Goal: Obtain resource: Download file/media

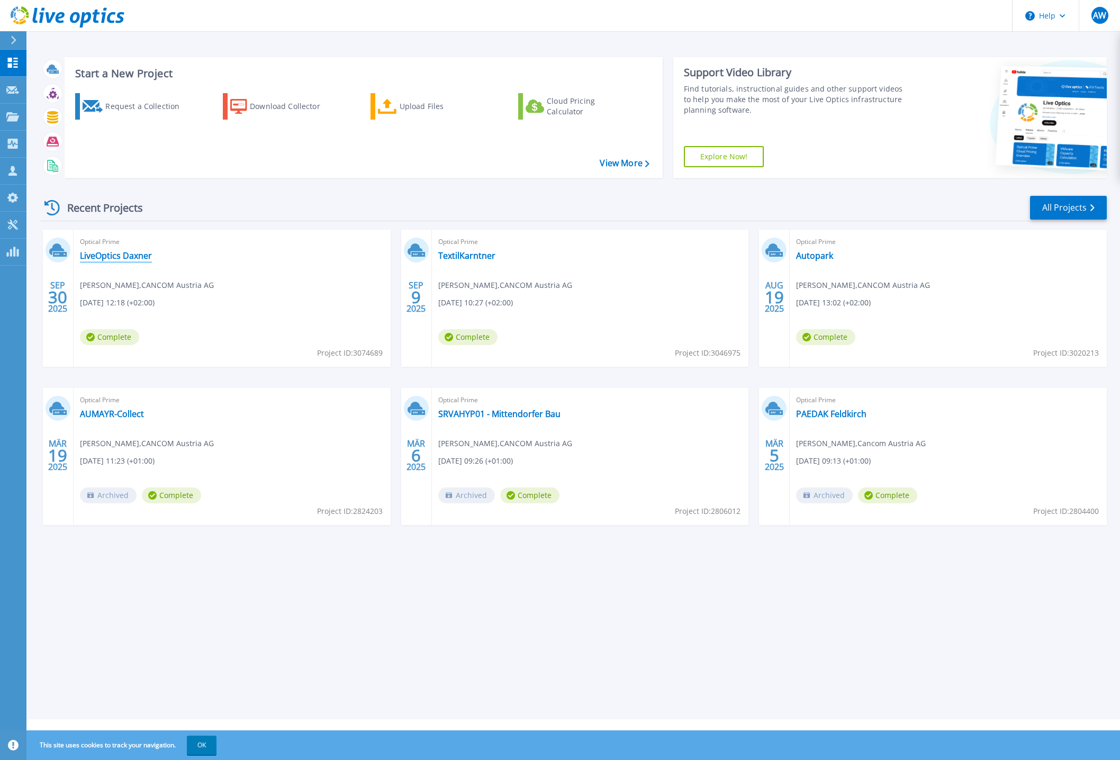
click at [115, 251] on link "LiveOptics Daxner" at bounding box center [116, 255] width 72 height 11
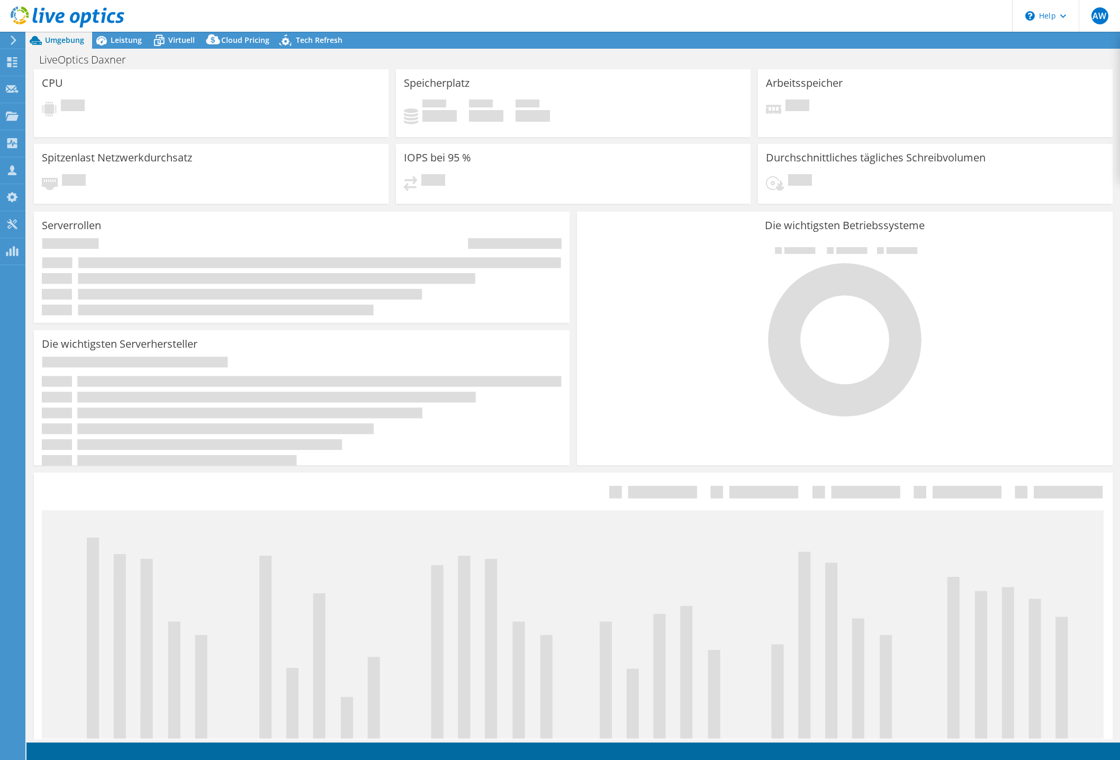
select select "USD"
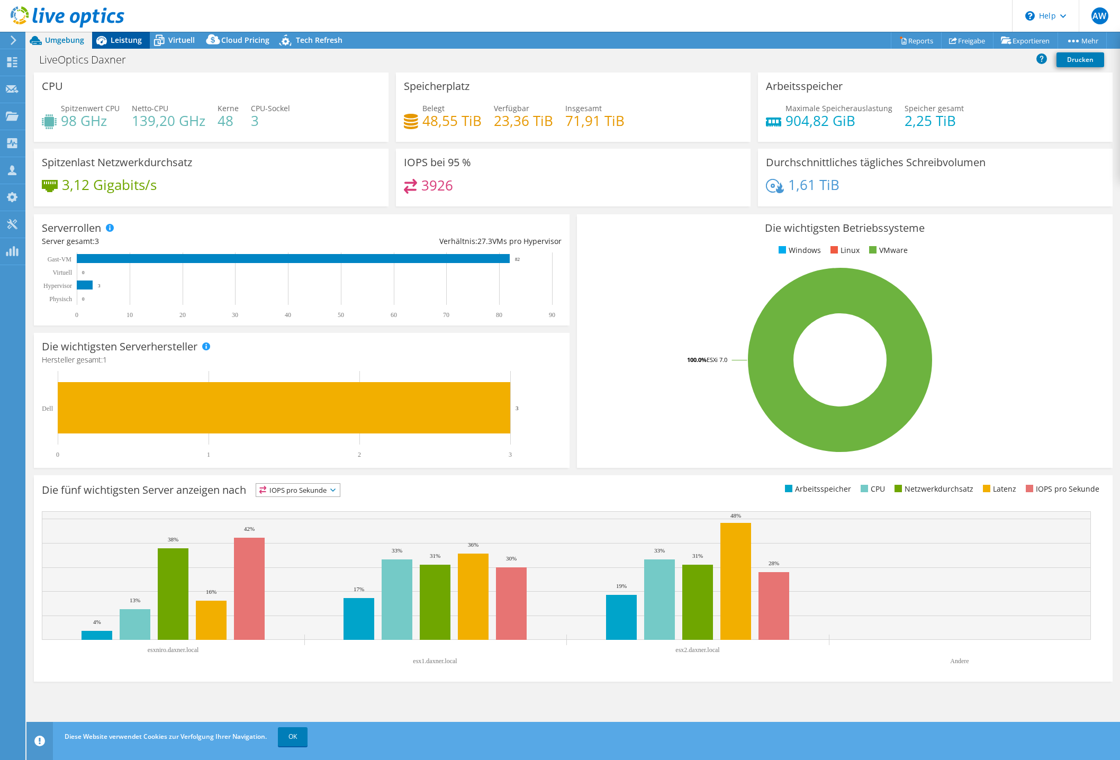
click at [129, 41] on span "Leistung" at bounding box center [126, 40] width 31 height 10
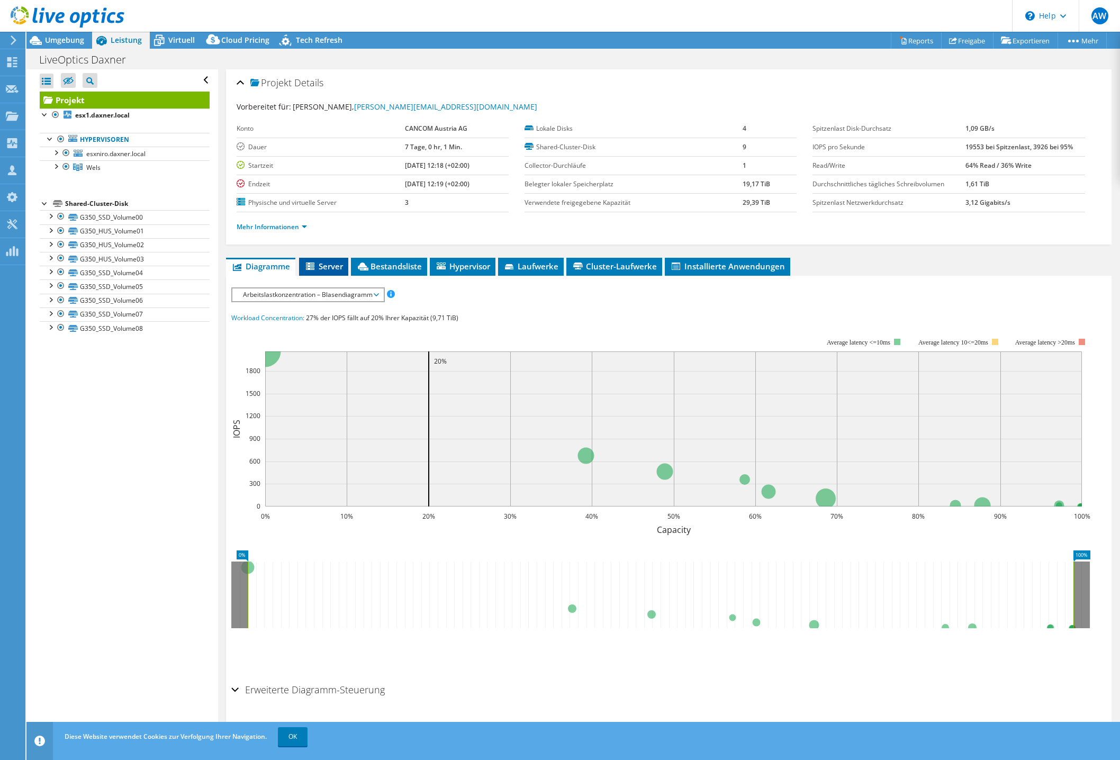
click at [333, 269] on span "Server" at bounding box center [323, 266] width 39 height 11
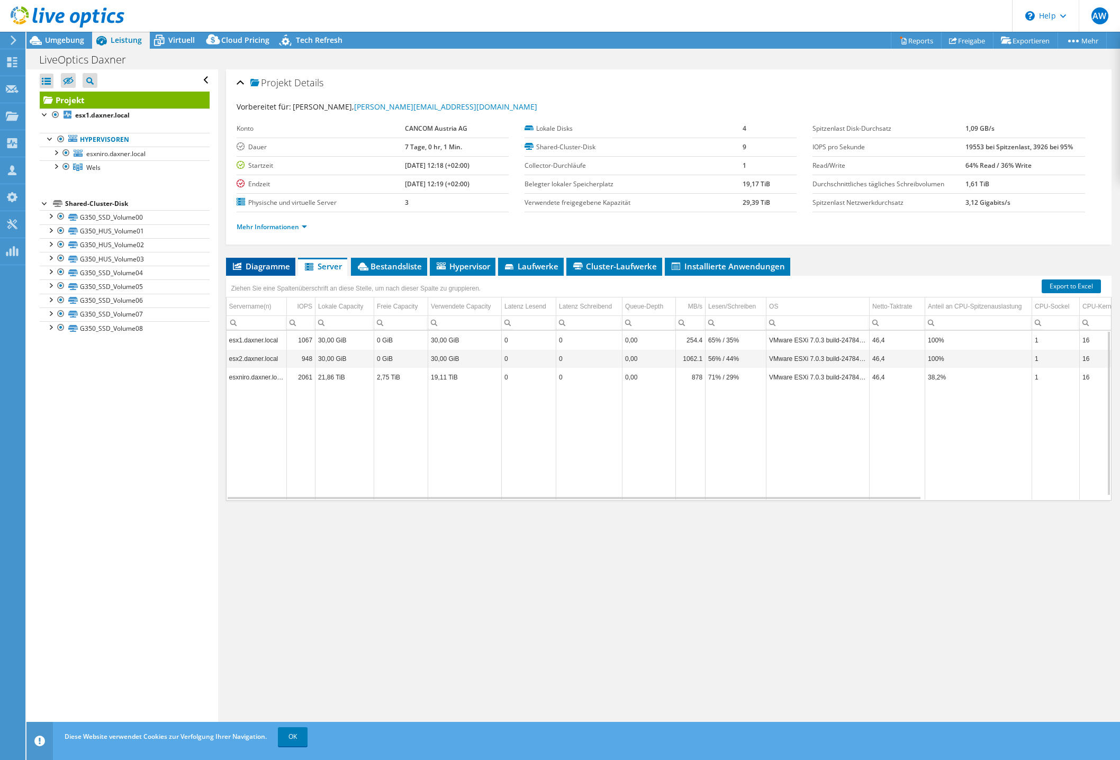
click at [271, 265] on span "Diagramme" at bounding box center [260, 266] width 59 height 11
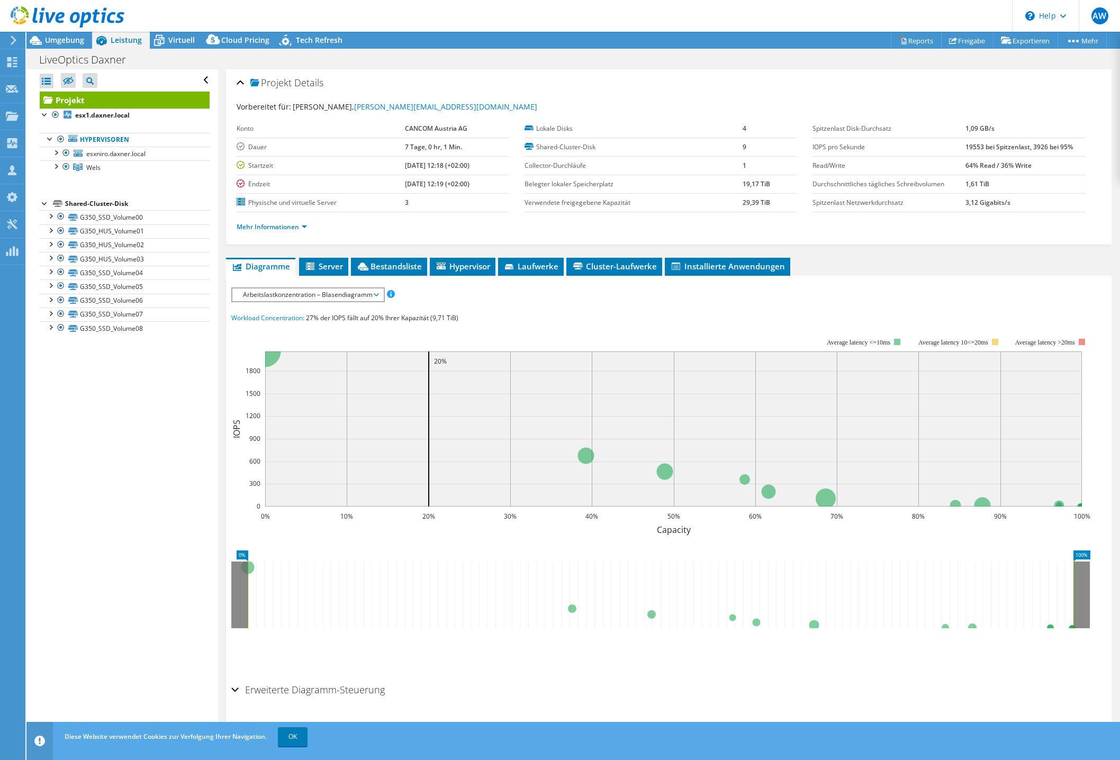
scroll to position [13, 0]
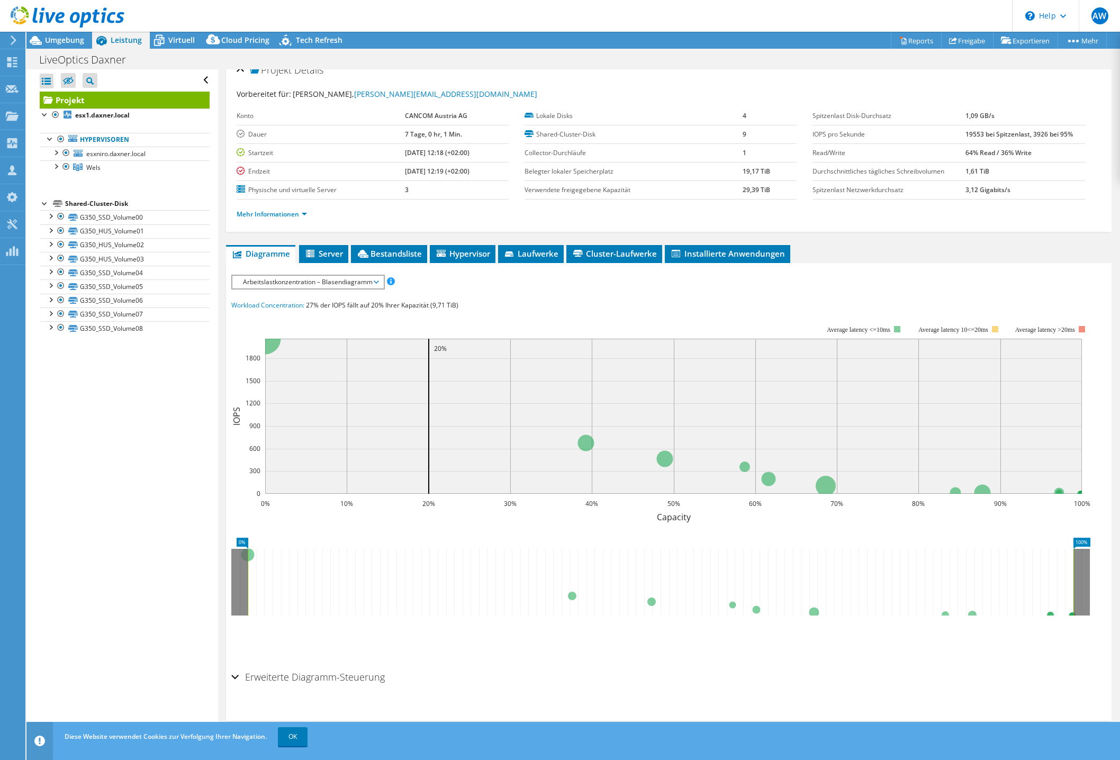
click at [322, 299] on div "IOPS pro Sekunde Disk-Durchsatz IO-Size Latenz Queue-Depth CPU-Prozentwert Arbe…" at bounding box center [668, 471] width 875 height 392
drag, startPoint x: 322, startPoint y: 299, endPoint x: 328, endPoint y: 285, distance: 14.7
click at [328, 285] on span "Arbeitslastkonzentration – Blasendiagramm" at bounding box center [308, 282] width 140 height 13
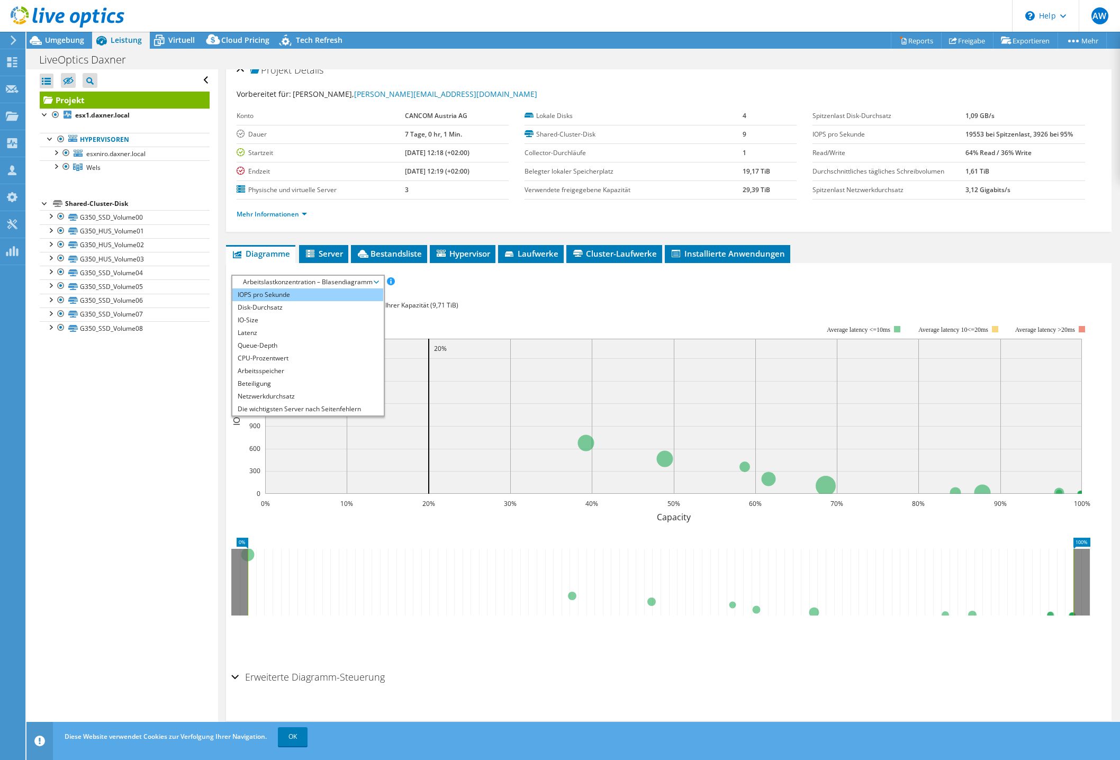
click at [275, 295] on li "IOPS pro Sekunde" at bounding box center [307, 295] width 151 height 13
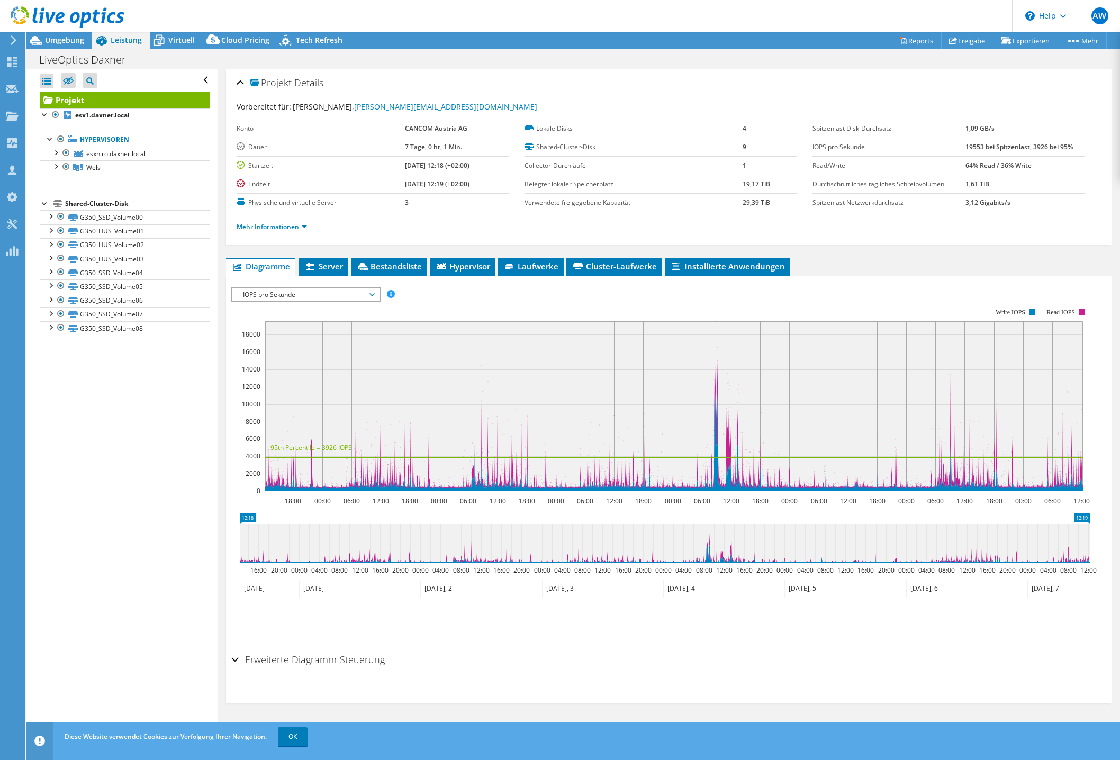
scroll to position [0, 0]
click at [716, 332] on rect at bounding box center [674, 406] width 818 height 170
drag, startPoint x: 716, startPoint y: 332, endPoint x: 726, endPoint y: 332, distance: 9.5
click at [726, 332] on rect at bounding box center [674, 406] width 818 height 170
drag, startPoint x: 704, startPoint y: 548, endPoint x: 764, endPoint y: 556, distance: 60.8
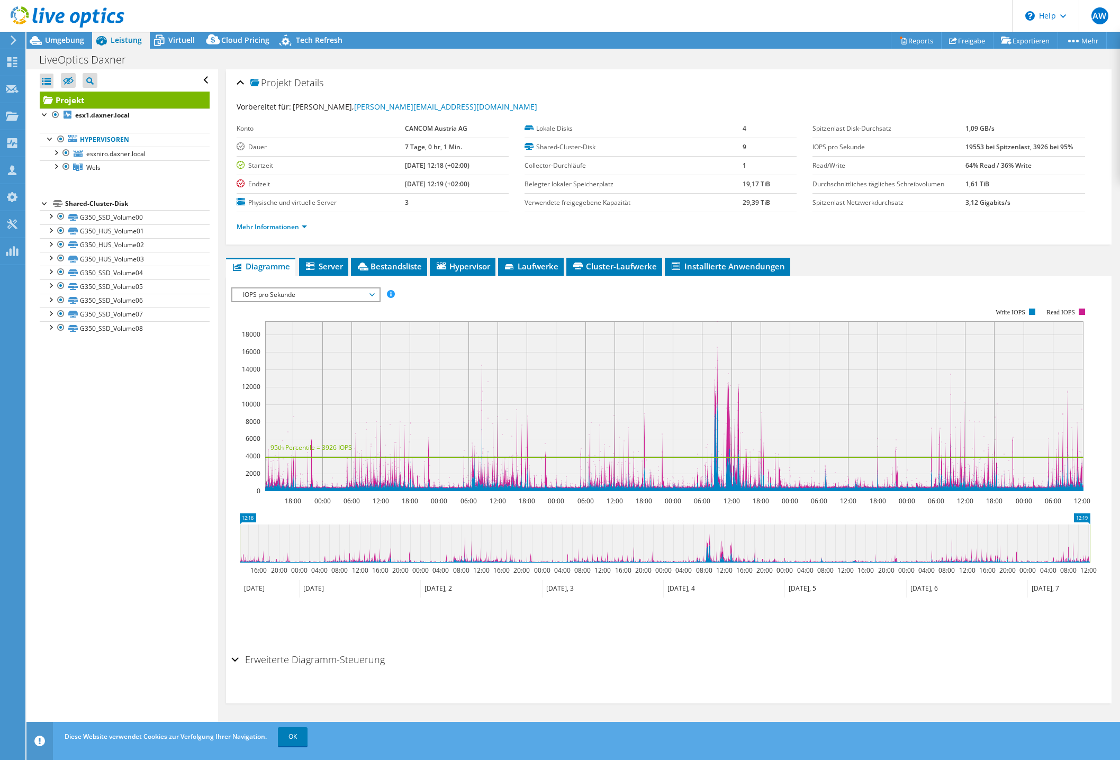
click at [764, 556] on icon at bounding box center [665, 544] width 850 height 38
click at [648, 554] on icon at bounding box center [665, 544] width 850 height 38
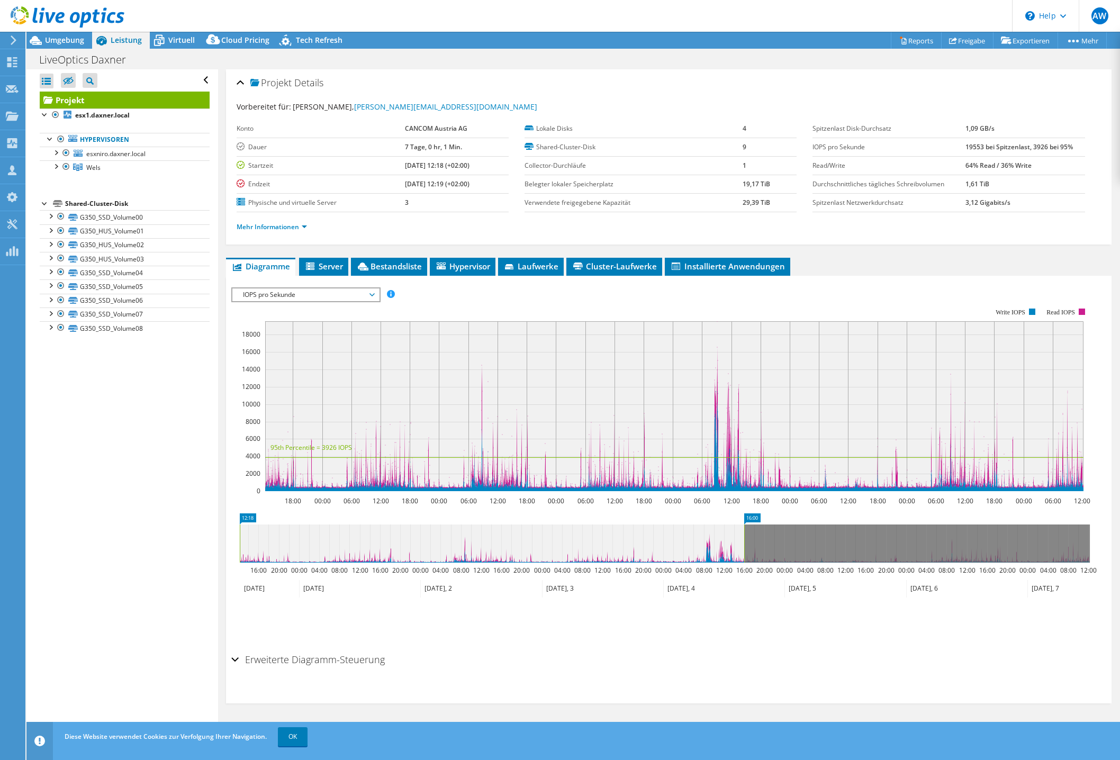
drag, startPoint x: 1090, startPoint y: 538, endPoint x: 744, endPoint y: 520, distance: 346.2
click at [744, 520] on icon "12:18 16:00 16:00 20:00 00:00 04:00 08:00 12:00 16:00 20:00 00:00 04:00 08:00 1…" at bounding box center [664, 556] width 867 height 85
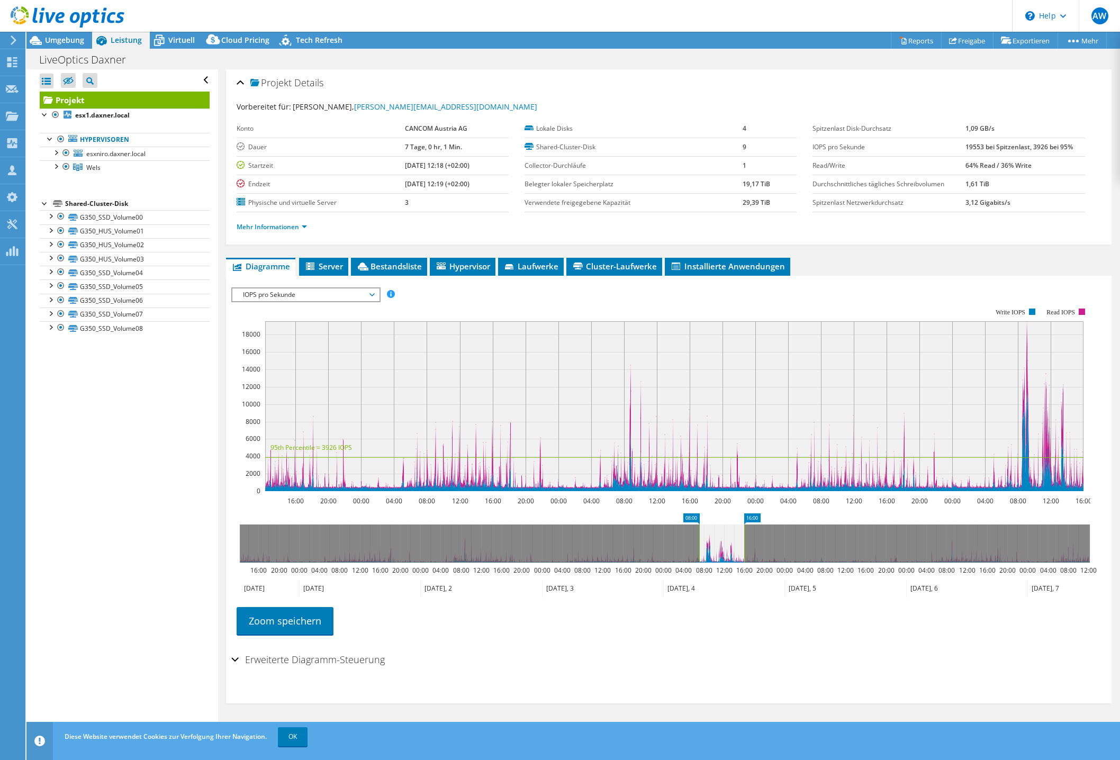
drag, startPoint x: 239, startPoint y: 537, endPoint x: 698, endPoint y: 529, distance: 459.1
click at [699, 529] on rect at bounding box center [699, 544] width 4 height 38
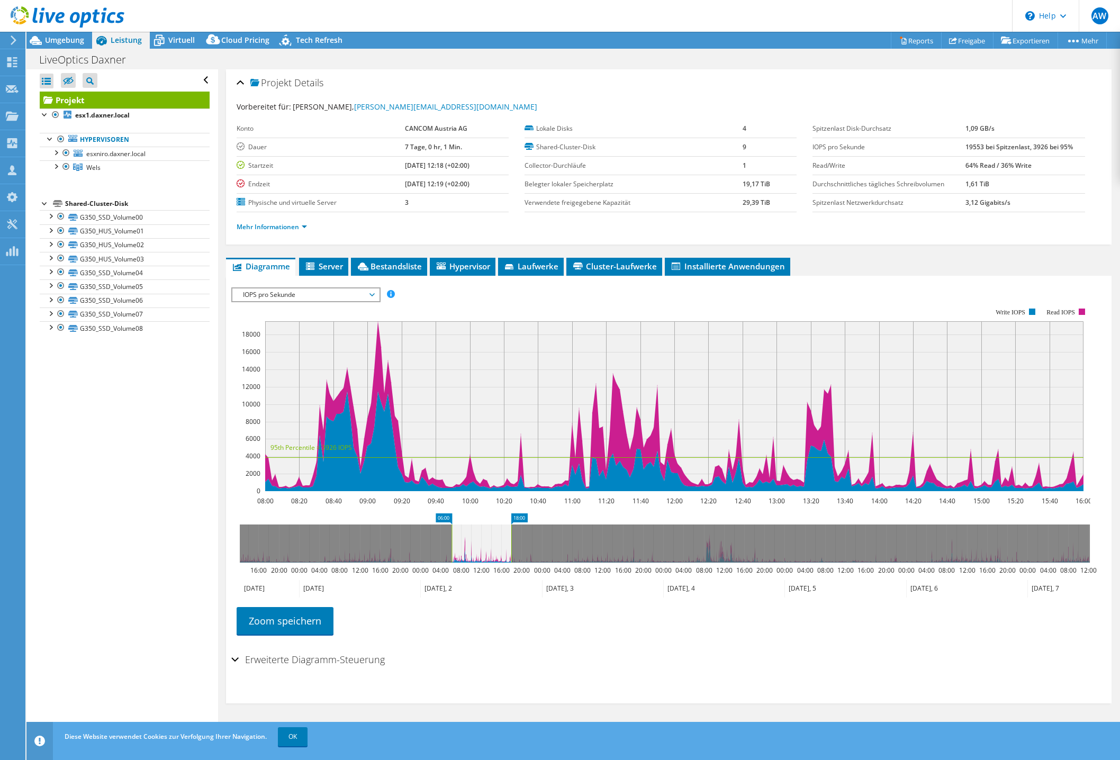
drag, startPoint x: 516, startPoint y: 543, endPoint x: 452, endPoint y: 541, distance: 64.1
click at [452, 541] on g at bounding box center [665, 544] width 850 height 38
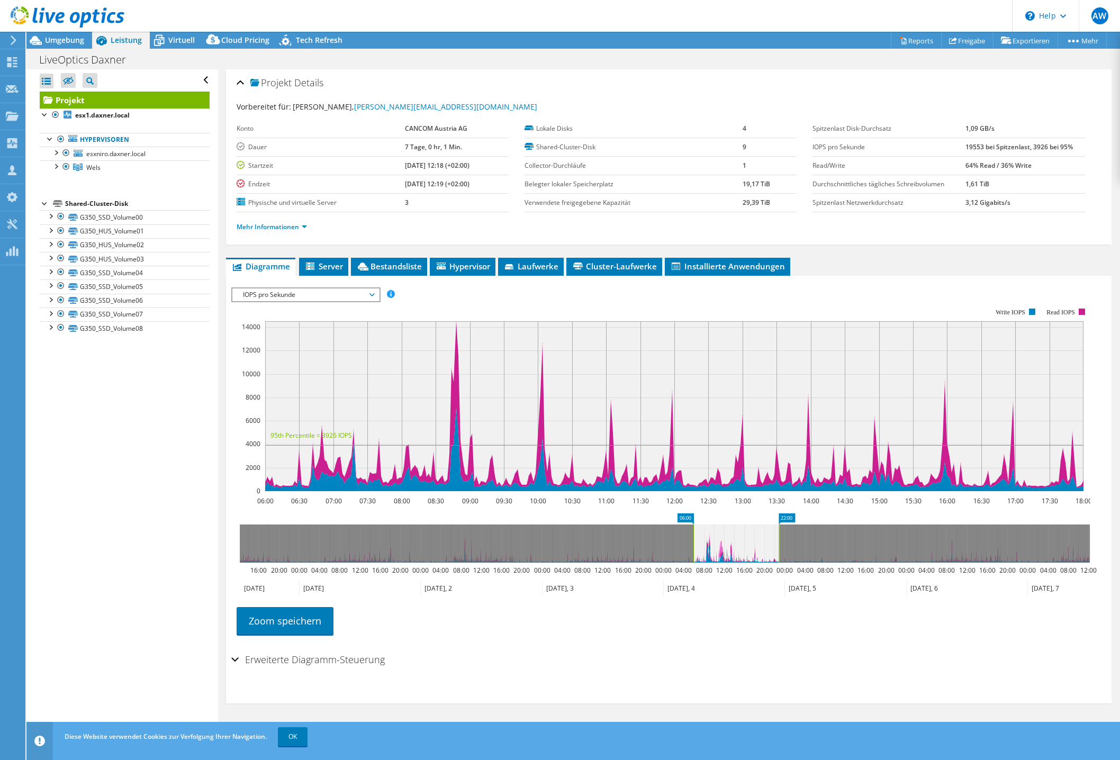
drag, startPoint x: 696, startPoint y: 546, endPoint x: 779, endPoint y: 546, distance: 83.1
click at [779, 546] on g at bounding box center [665, 544] width 850 height 38
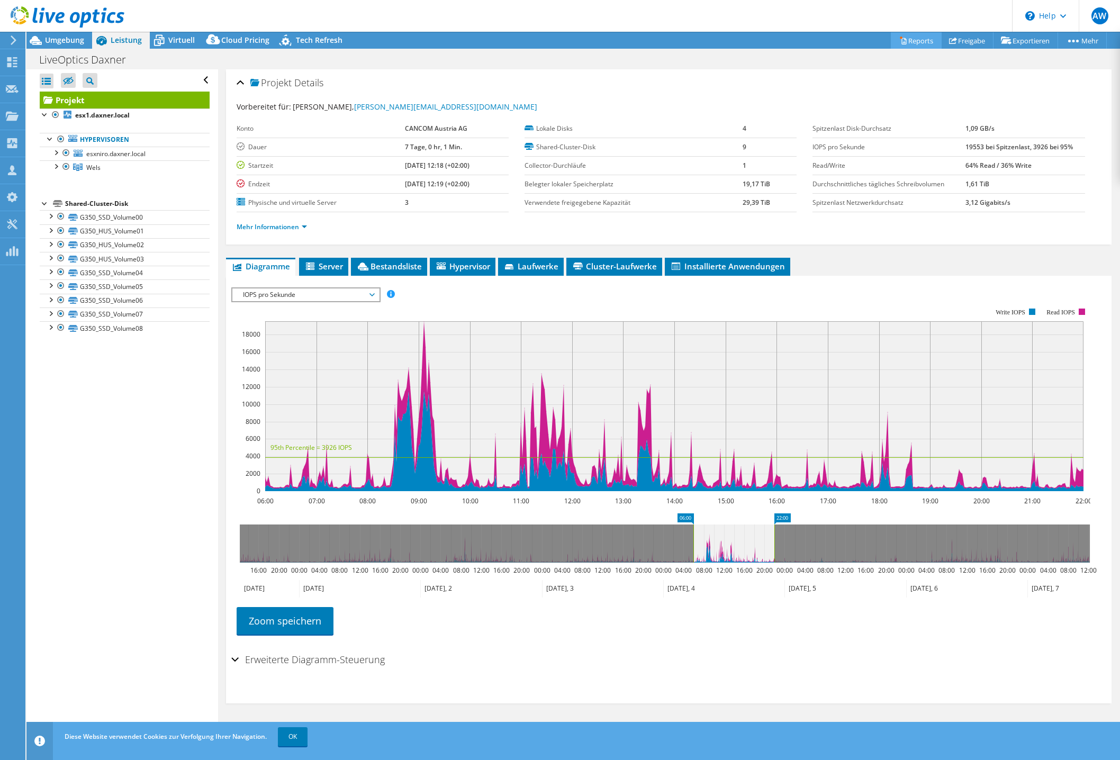
click at [905, 38] on link "Reports" at bounding box center [916, 40] width 51 height 16
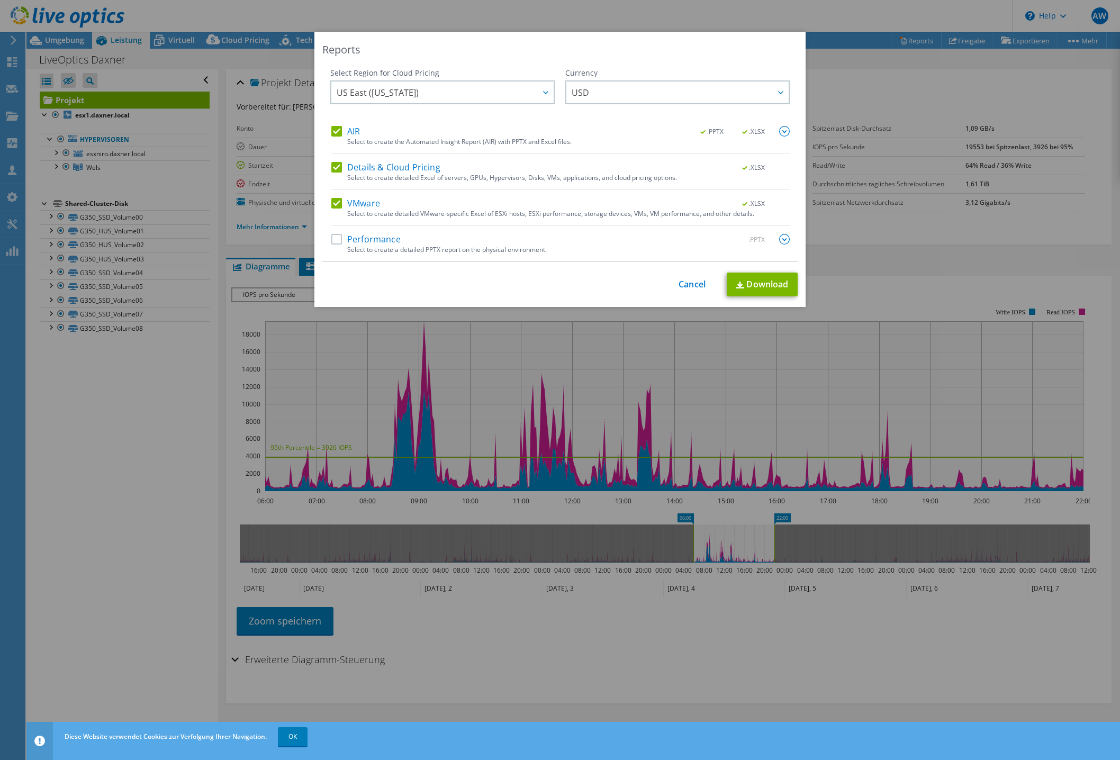
click at [335, 237] on label "Performance" at bounding box center [365, 239] width 69 height 11
click at [0, 0] on input "Performance" at bounding box center [0, 0] width 0 height 0
click at [765, 286] on link "Download" at bounding box center [762, 285] width 71 height 24
